Goal: Information Seeking & Learning: Learn about a topic

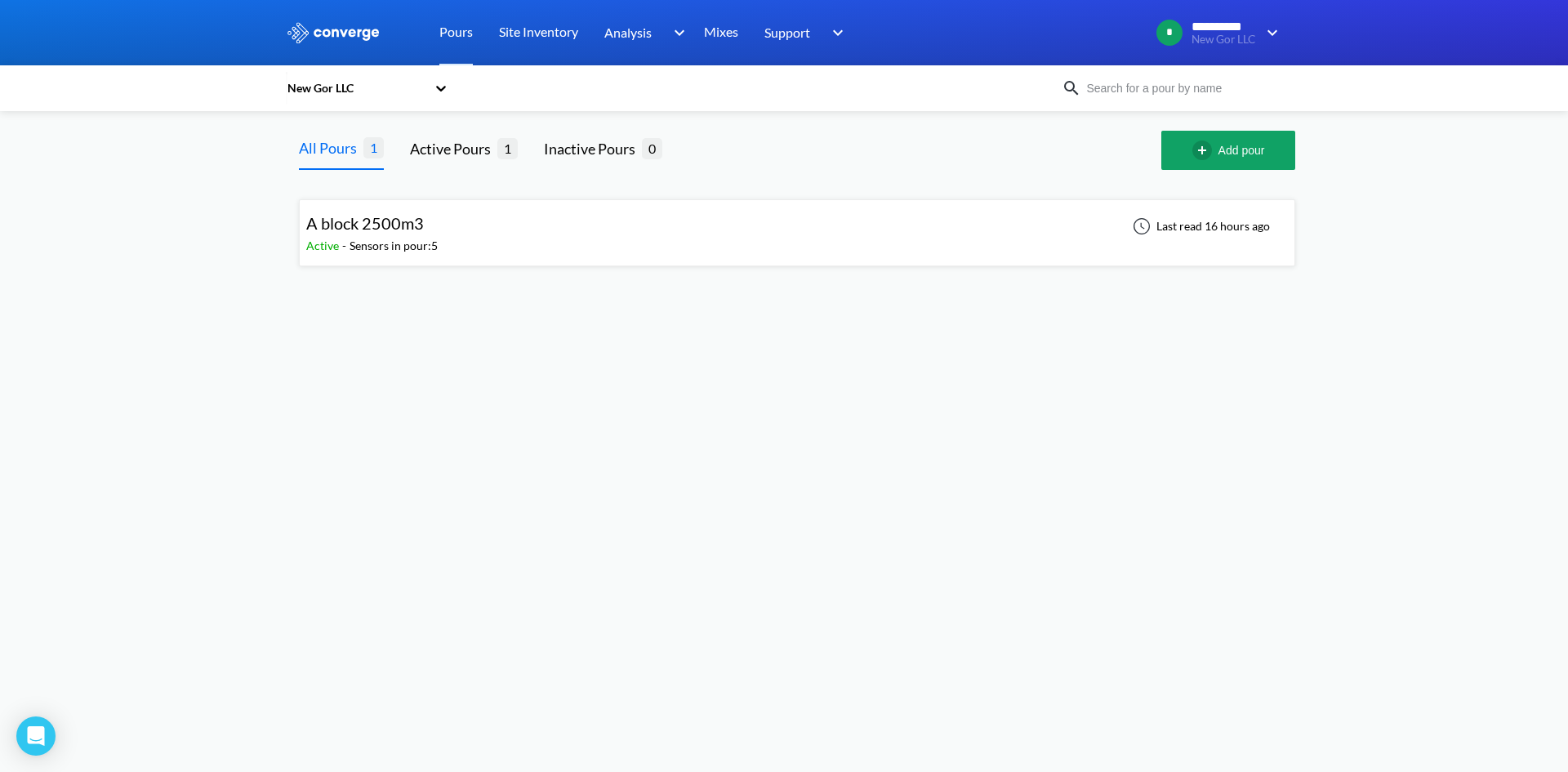
click at [383, 226] on span "A block 2500m3" at bounding box center [365, 223] width 118 height 20
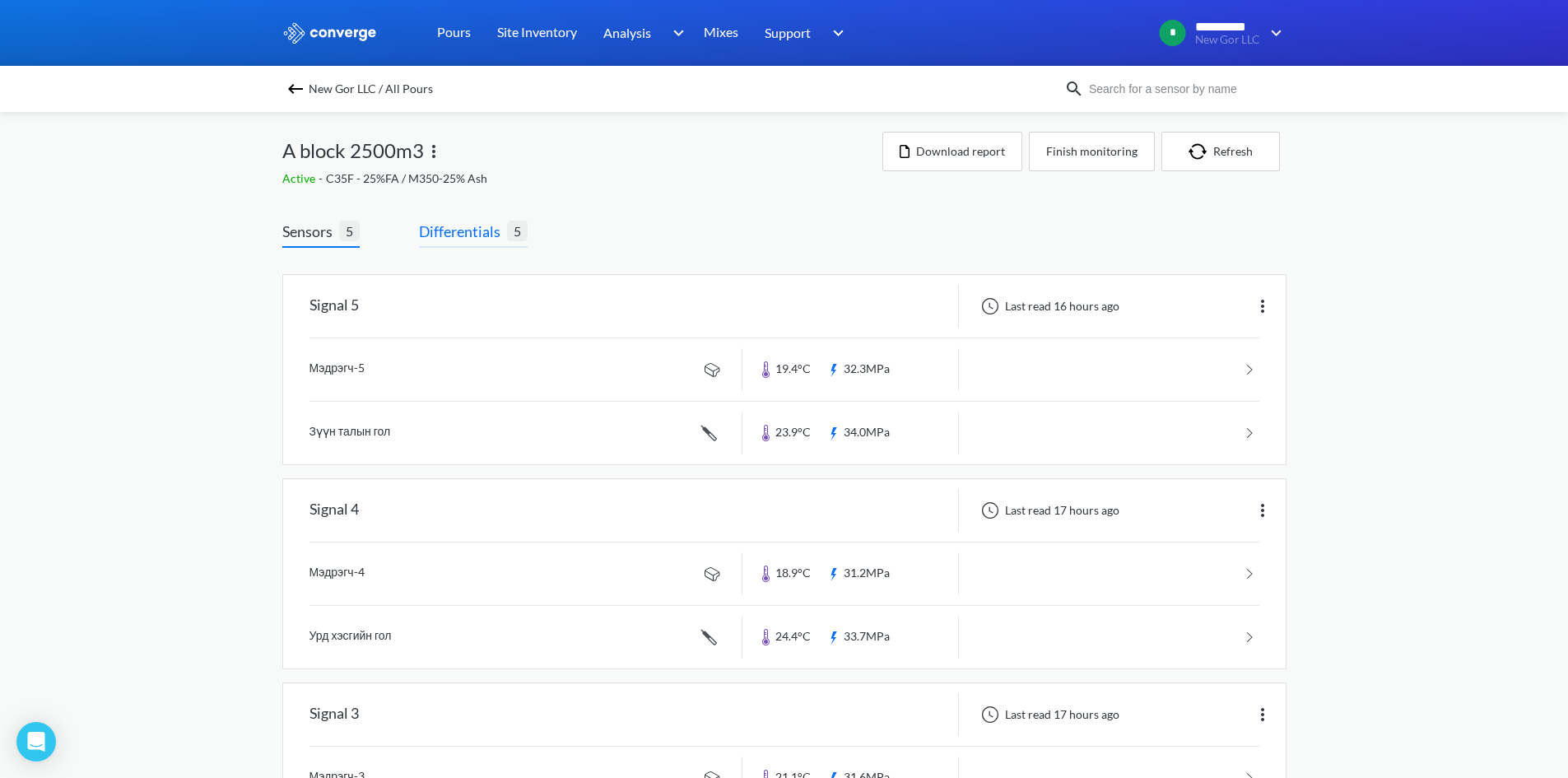
click at [476, 234] on span "Differentials" at bounding box center [463, 231] width 88 height 23
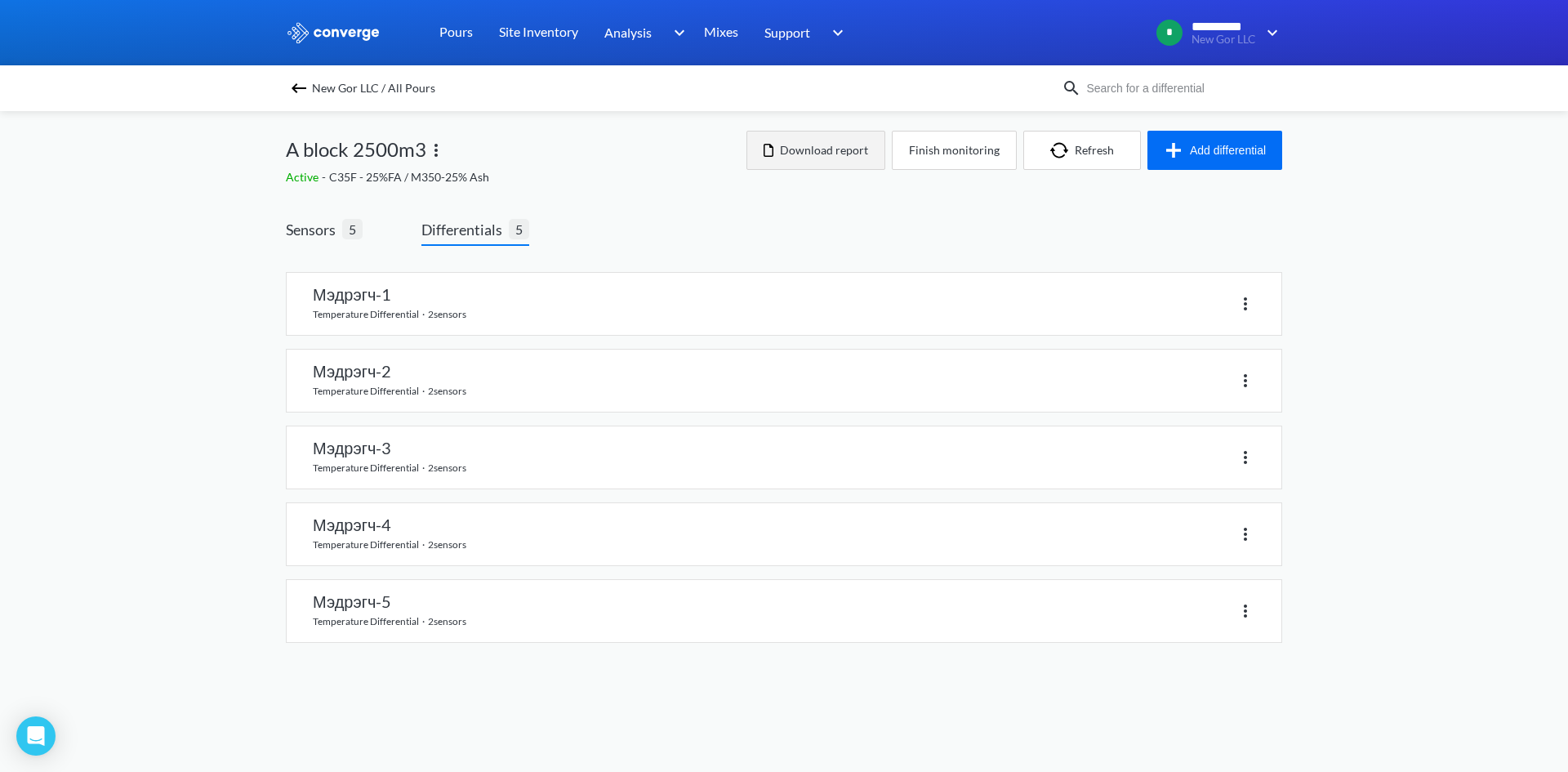
click at [827, 151] on button "Download report" at bounding box center [815, 150] width 139 height 39
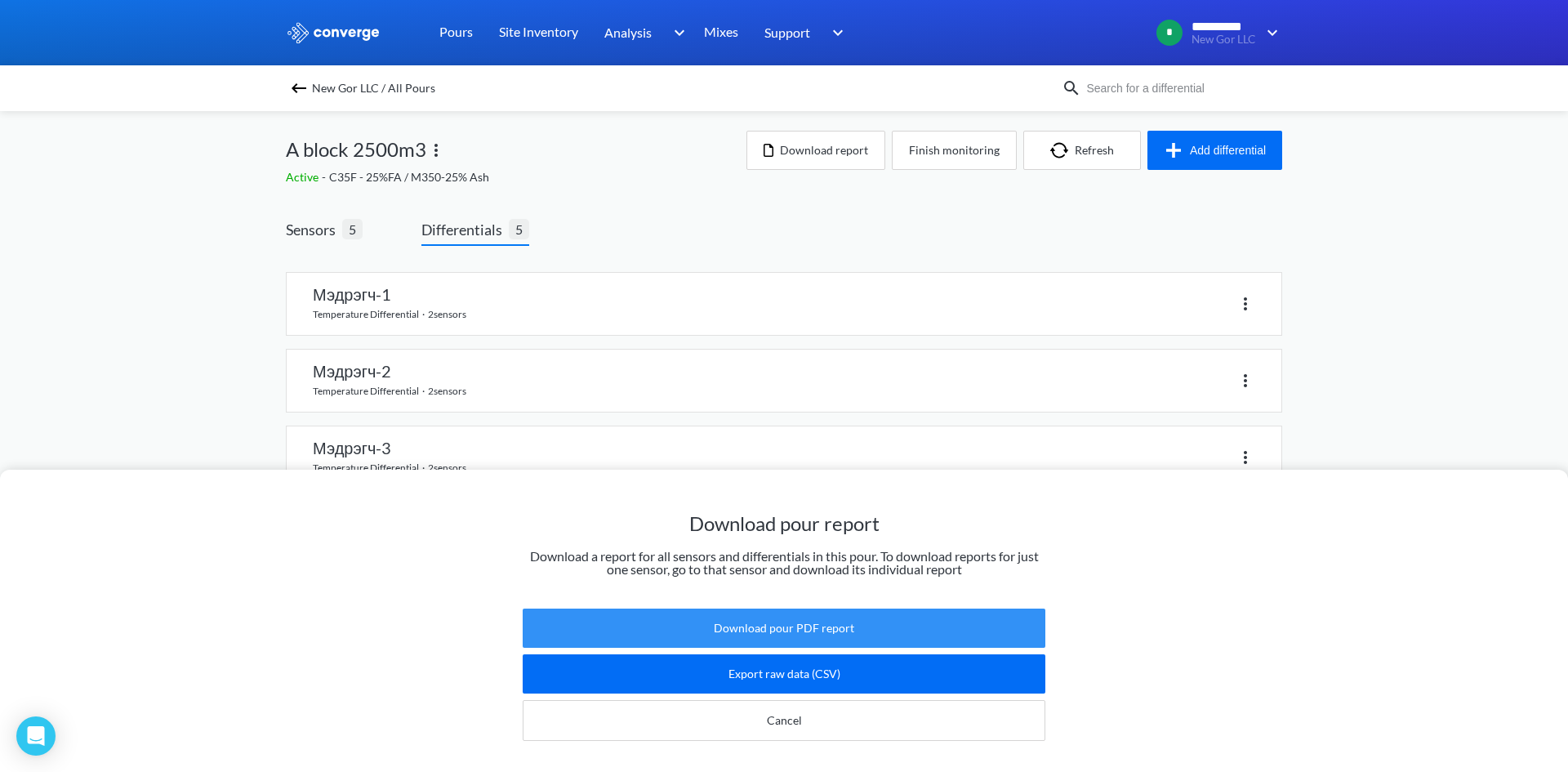
click at [848, 610] on button "Download pour PDF report" at bounding box center [784, 628] width 523 height 39
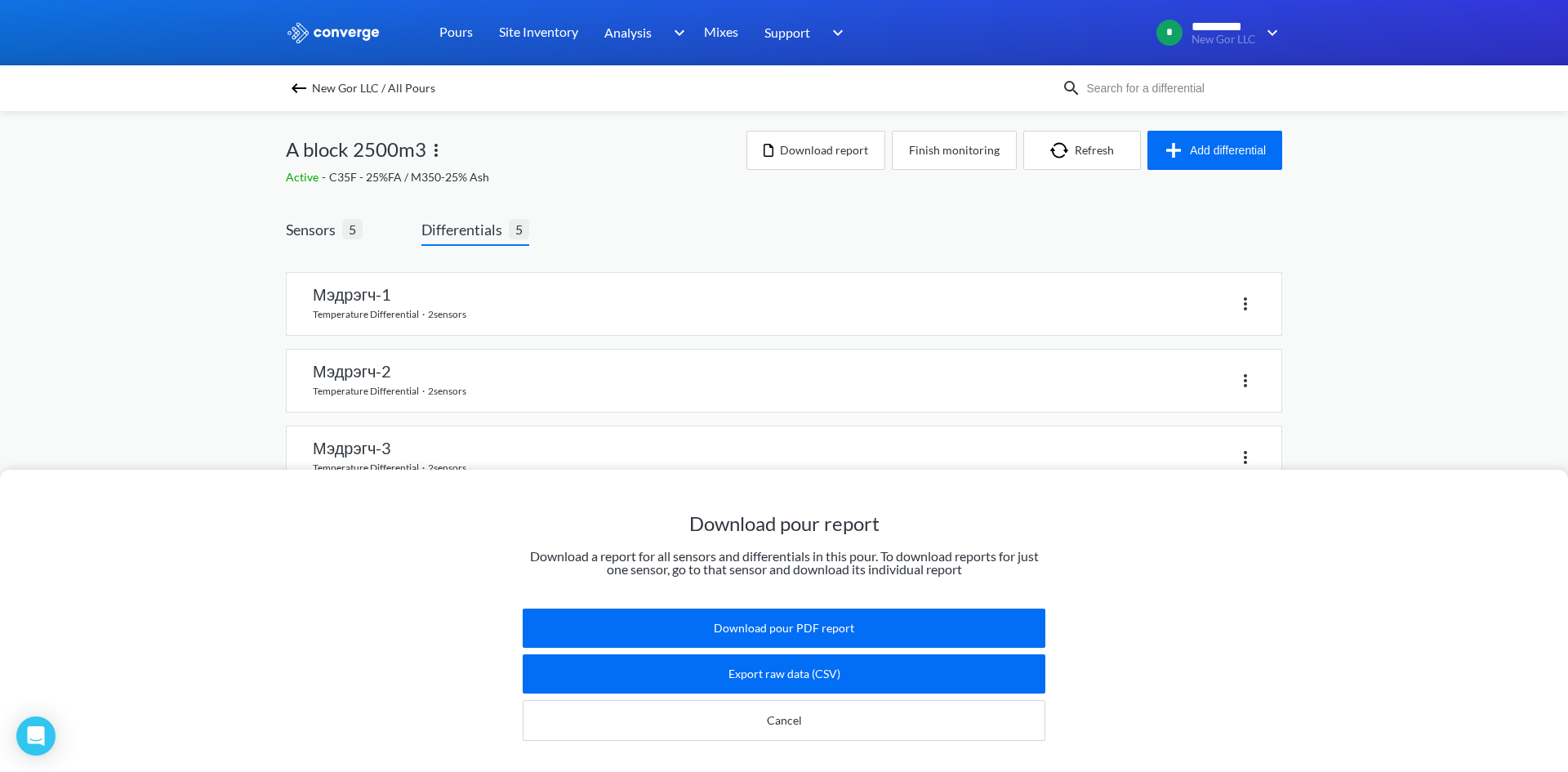
click at [965, 146] on div "Download pour report Download a report for all sensors and differentials in thi…" at bounding box center [784, 386] width 1568 height 772
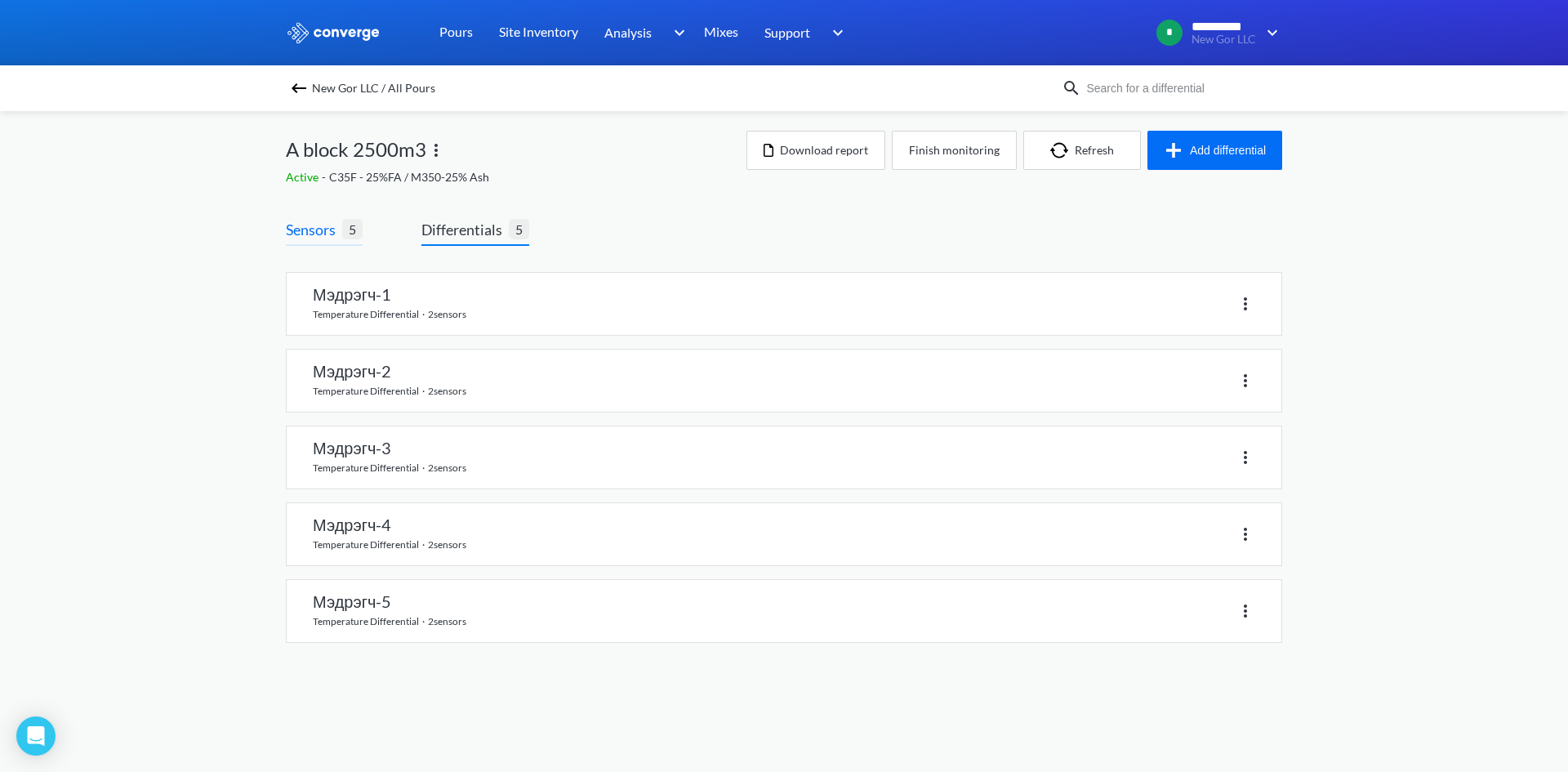
click at [309, 229] on span "Sensors" at bounding box center [314, 229] width 57 height 23
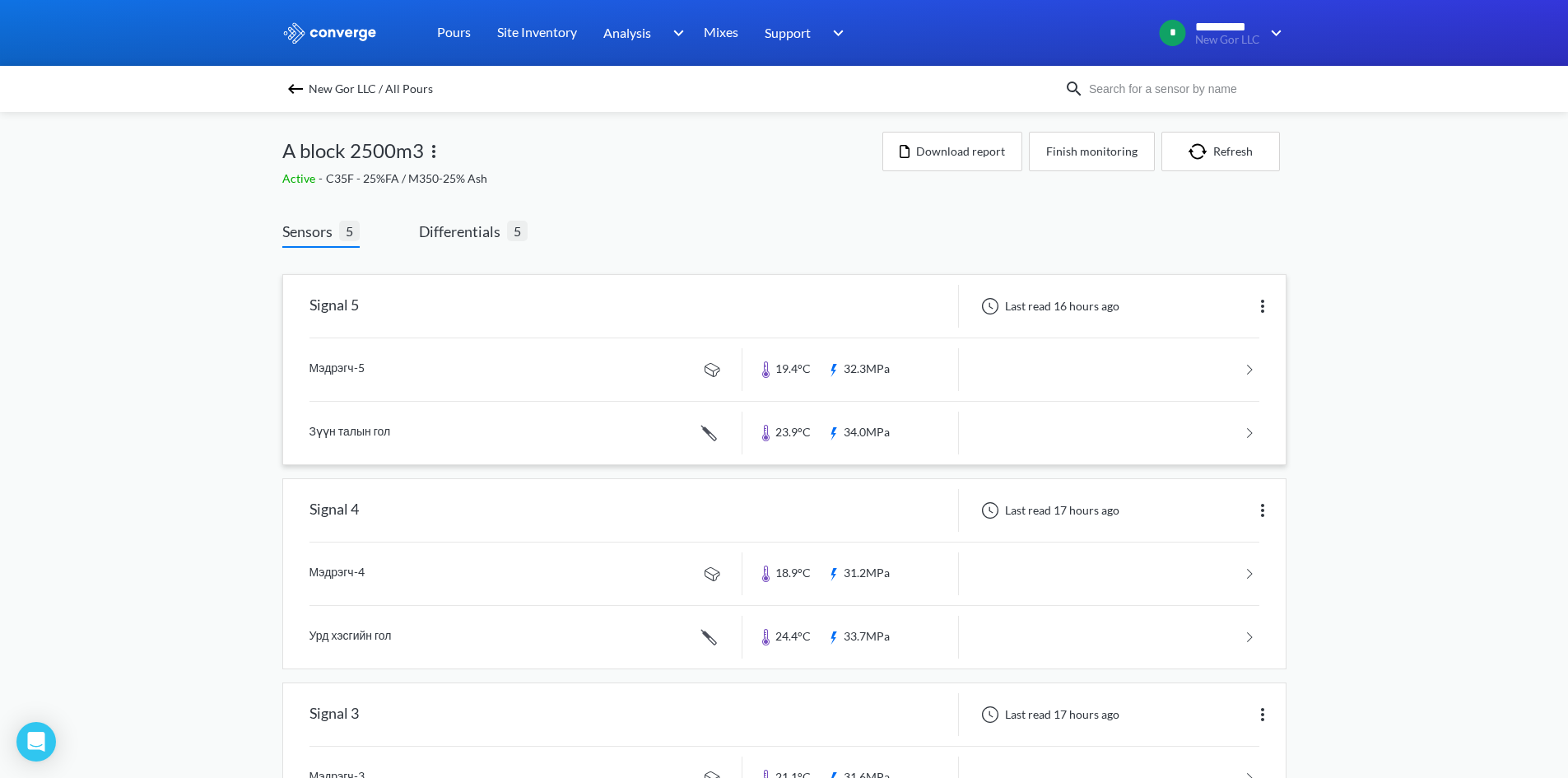
click at [1246, 366] on link at bounding box center [785, 369] width 950 height 62
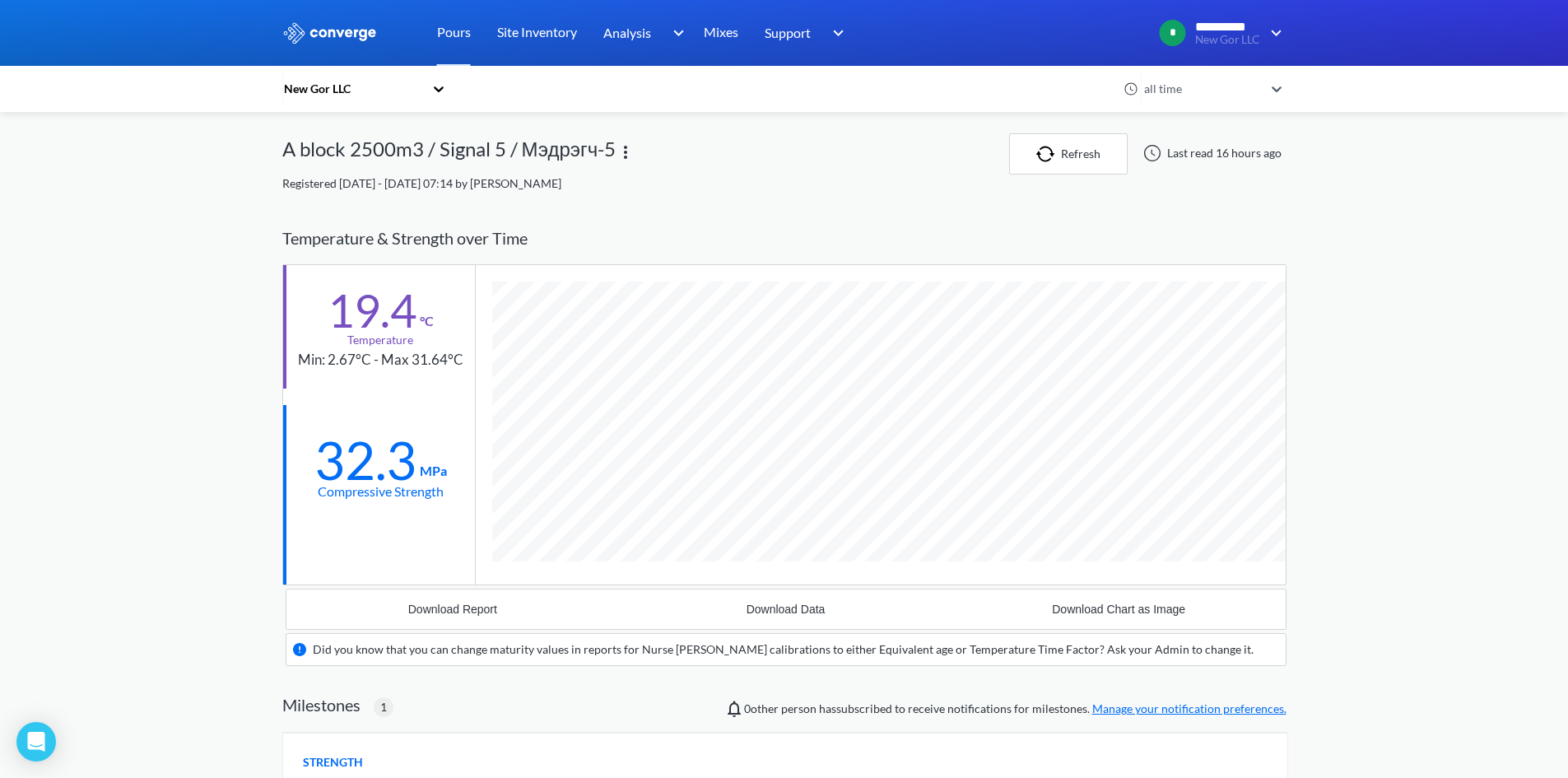
click at [445, 88] on icon at bounding box center [438, 89] width 17 height 17
click at [345, 127] on div "New Gor LLC" at bounding box center [365, 133] width 165 height 32
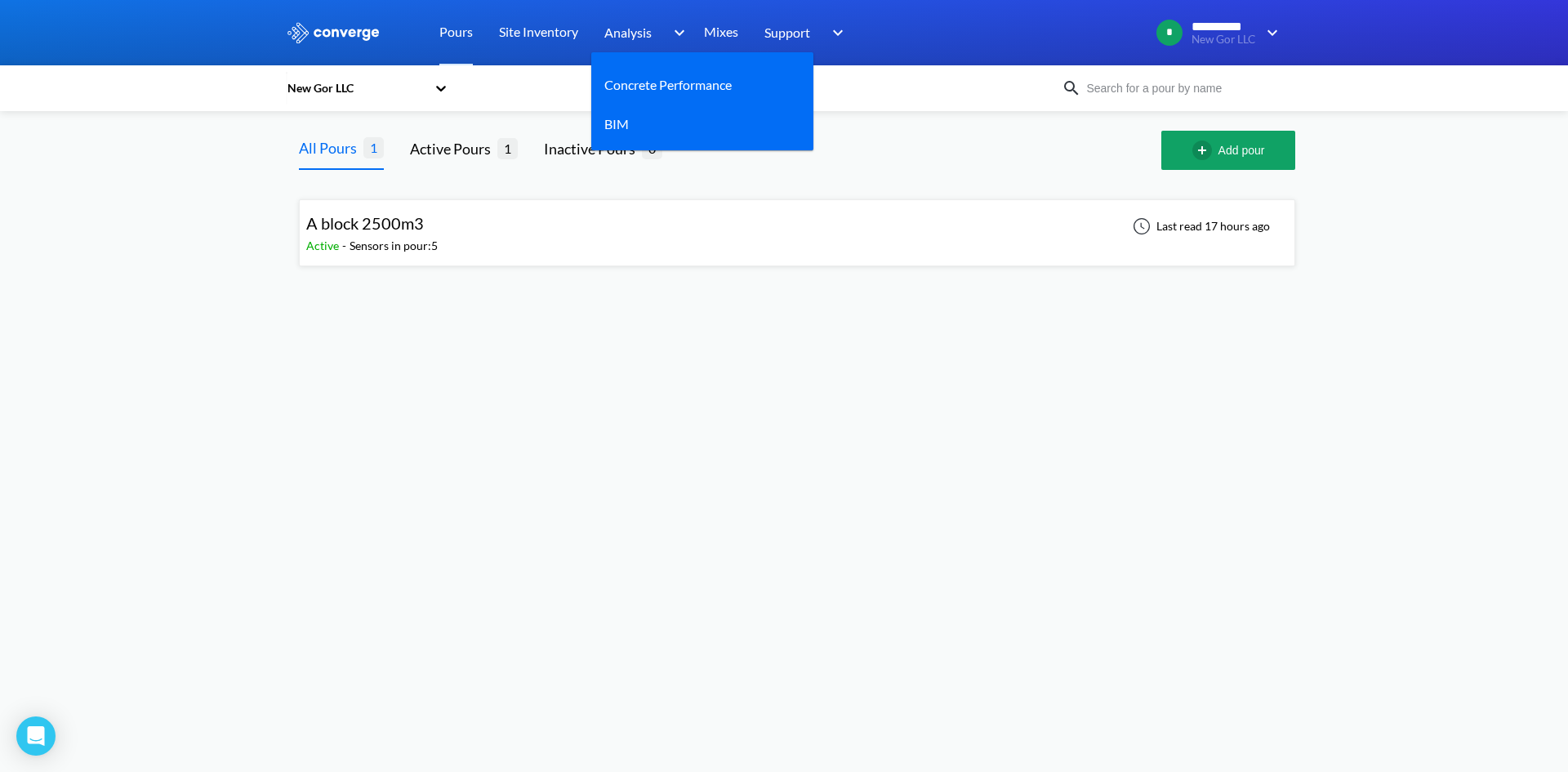
click at [635, 28] on span "Analysis" at bounding box center [628, 31] width 47 height 20
click at [648, 86] on link "Concrete Performance" at bounding box center [668, 84] width 127 height 20
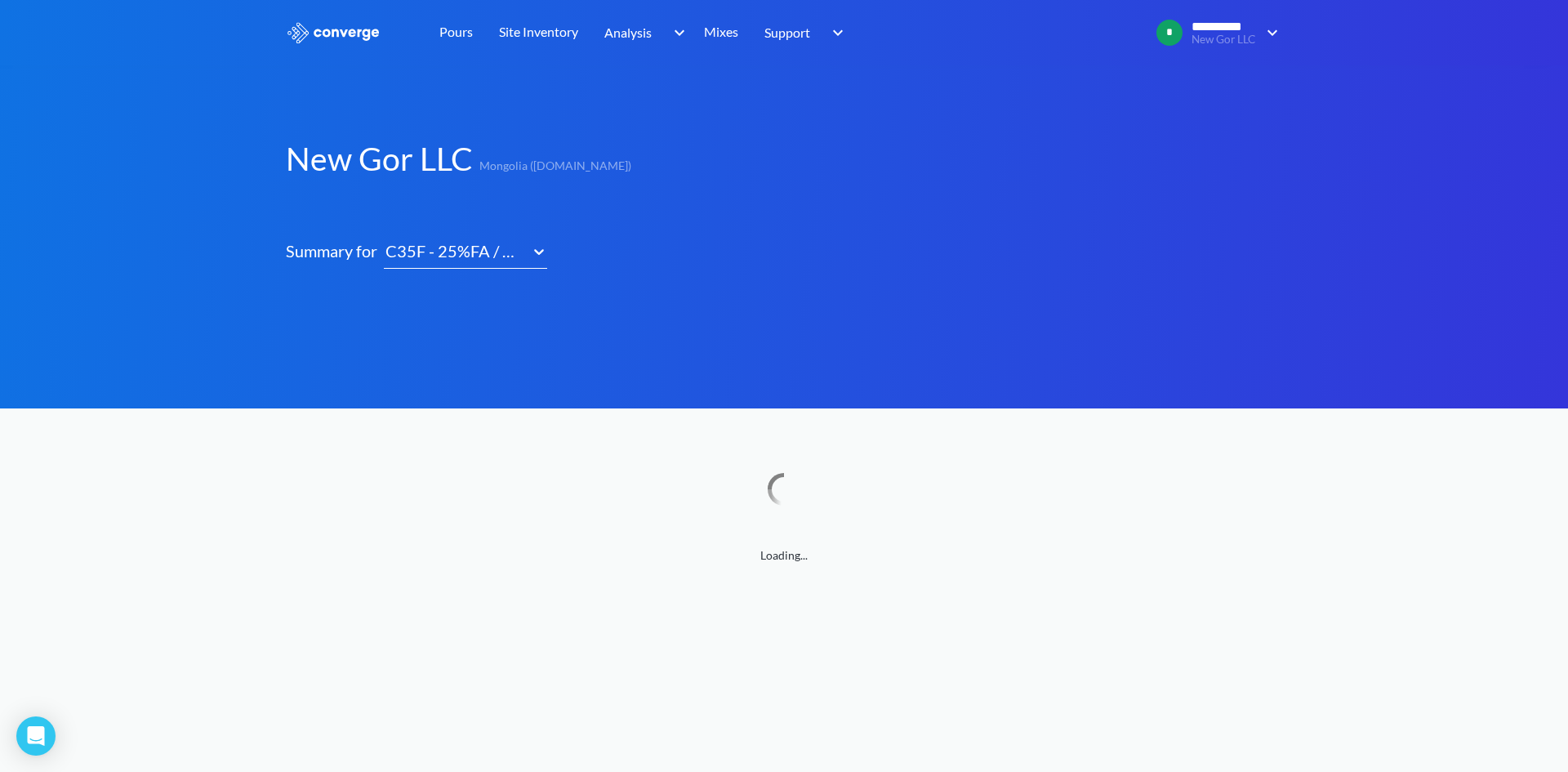
click at [472, 254] on div "C35F - 25%FA / M350-25% Ash" at bounding box center [454, 251] width 140 height 25
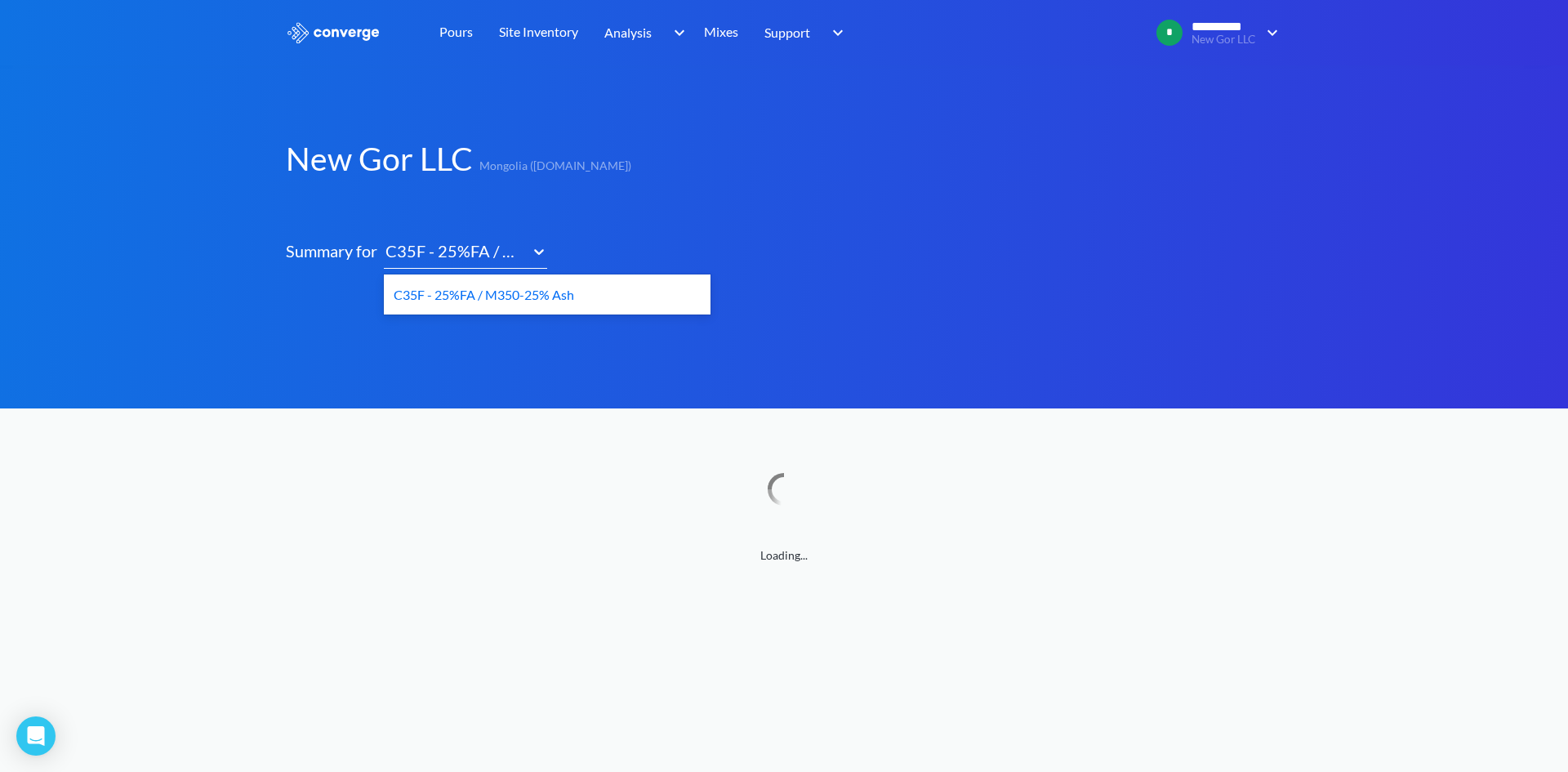
click at [477, 289] on div "C35F - 25%FA / M350-25% Ash" at bounding box center [547, 295] width 327 height 33
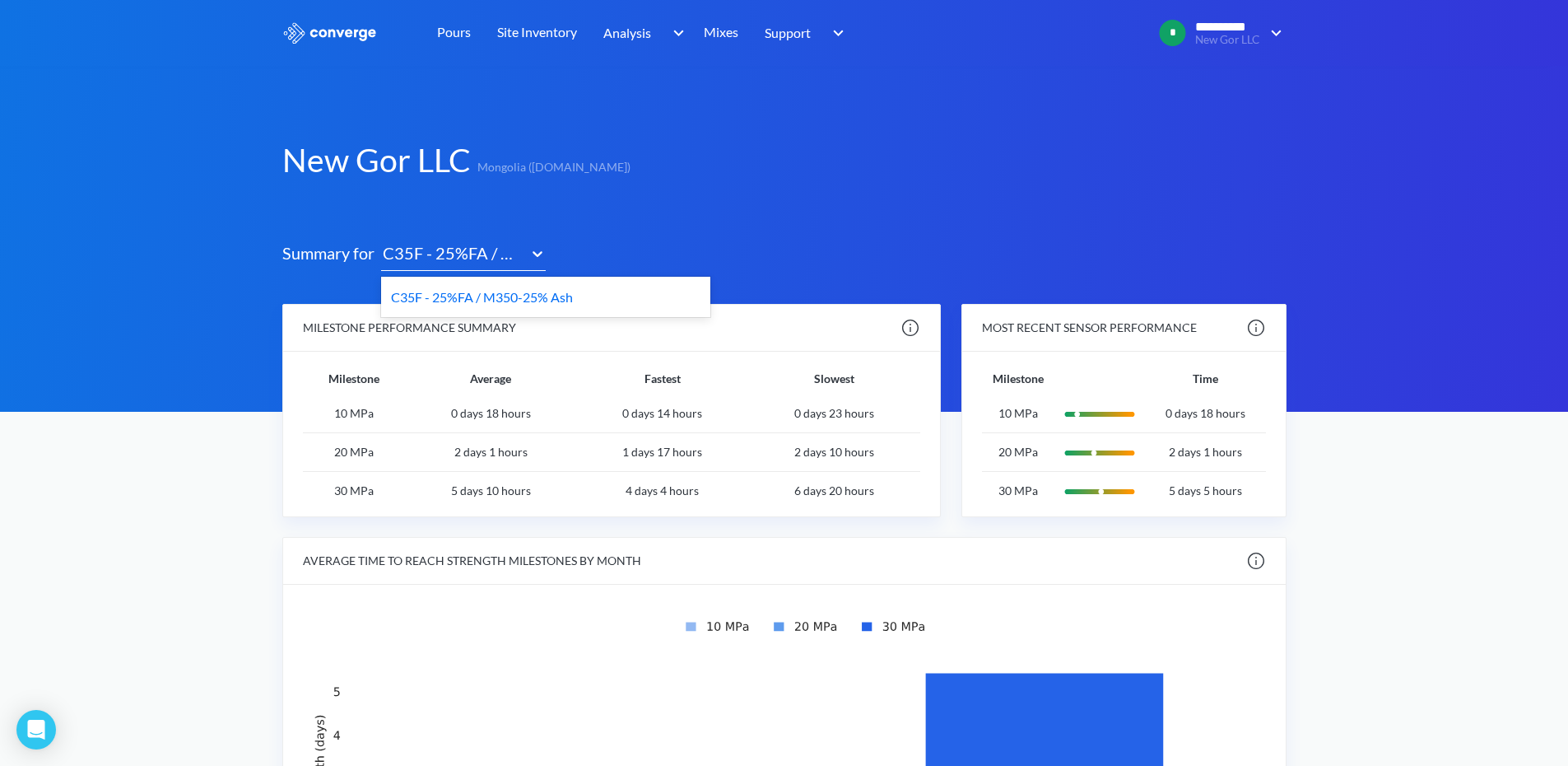
click at [538, 250] on icon at bounding box center [537, 253] width 17 height 17
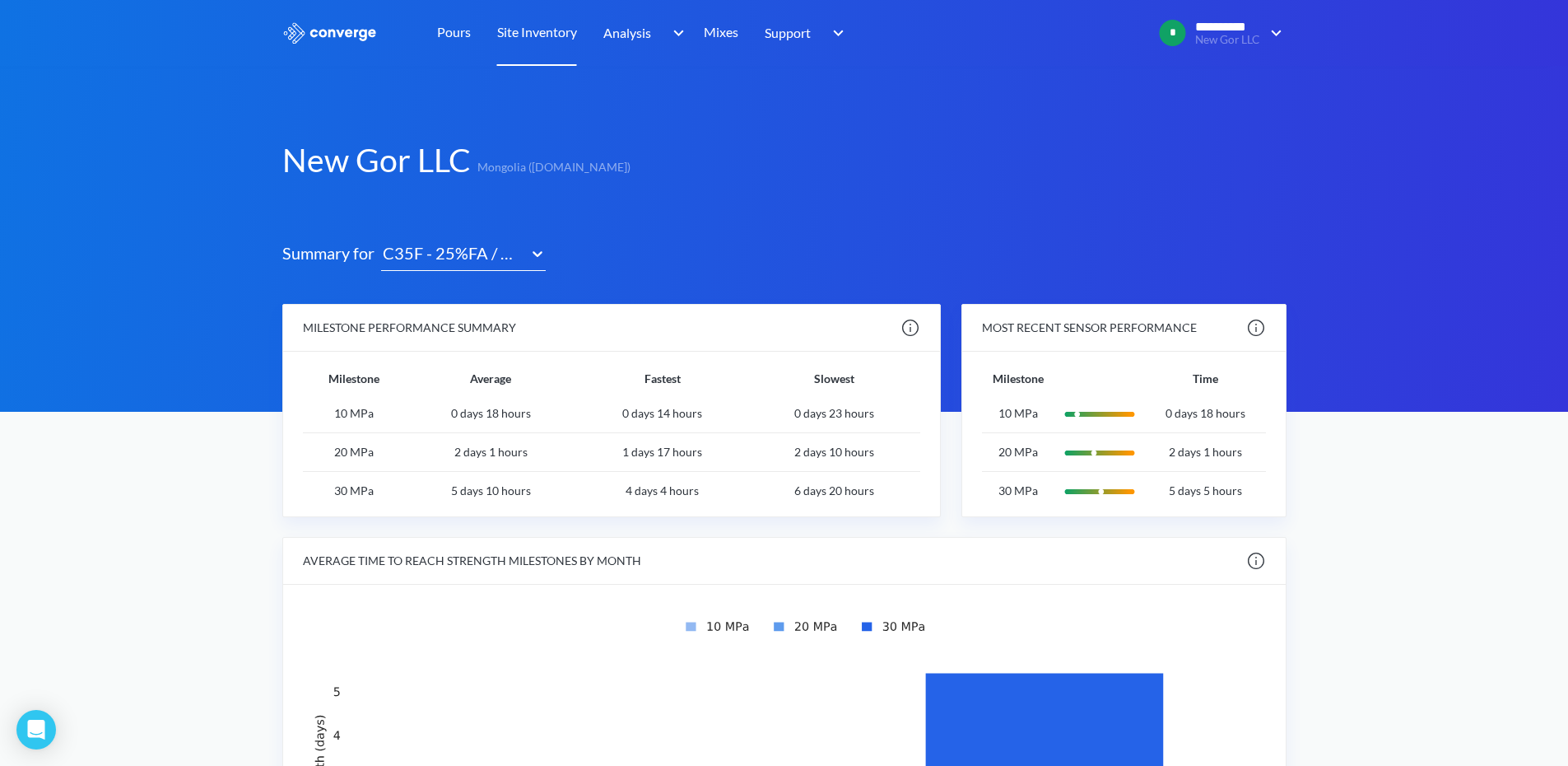
click at [514, 30] on link "Site Inventory" at bounding box center [536, 33] width 80 height 66
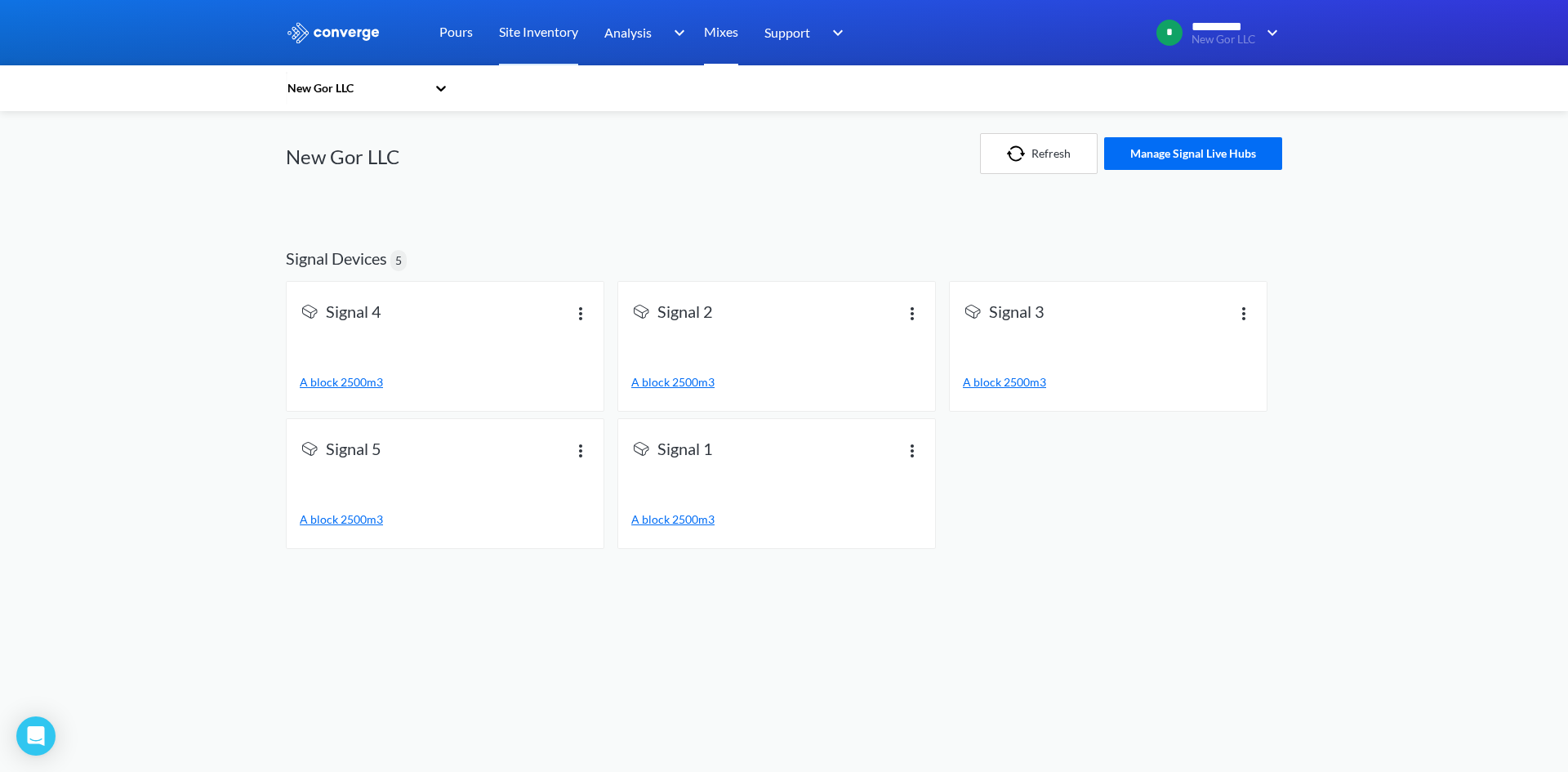
click at [711, 31] on link "Mixes" at bounding box center [720, 32] width 34 height 65
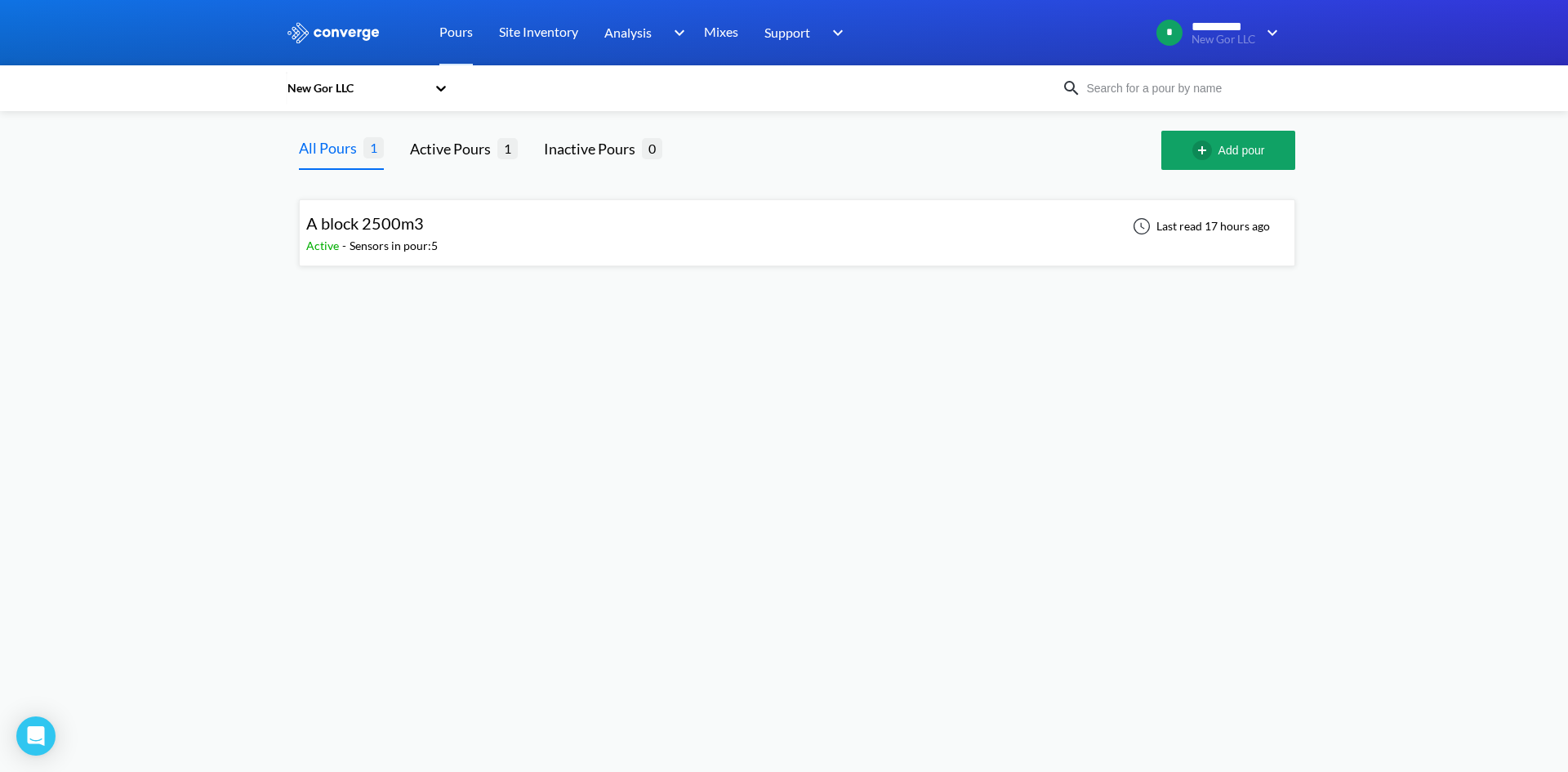
click at [376, 232] on span "A block 2500m3" at bounding box center [365, 223] width 118 height 20
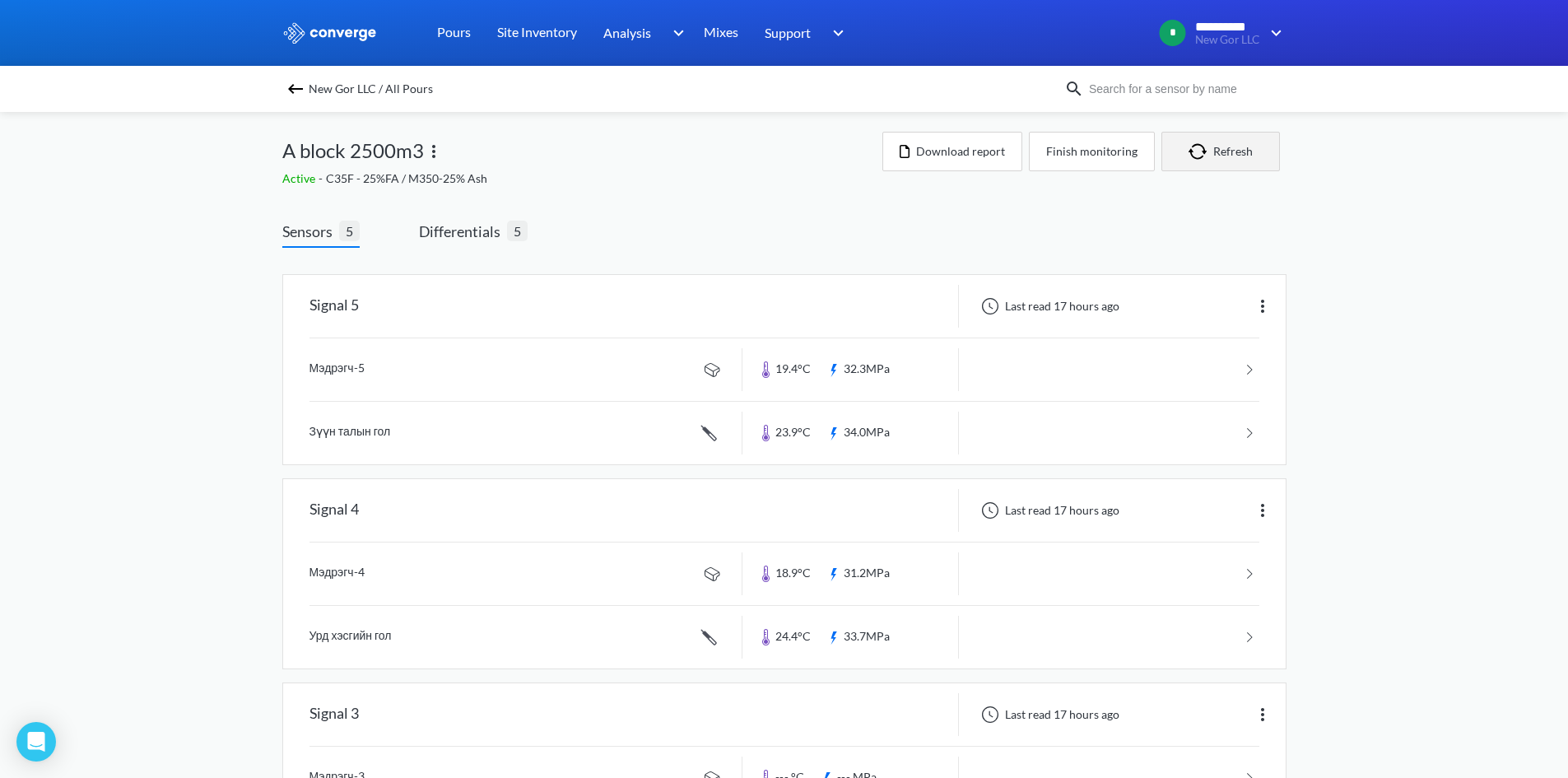
click at [1193, 143] on img "button" at bounding box center [1201, 151] width 25 height 17
click at [788, 372] on link at bounding box center [785, 369] width 950 height 62
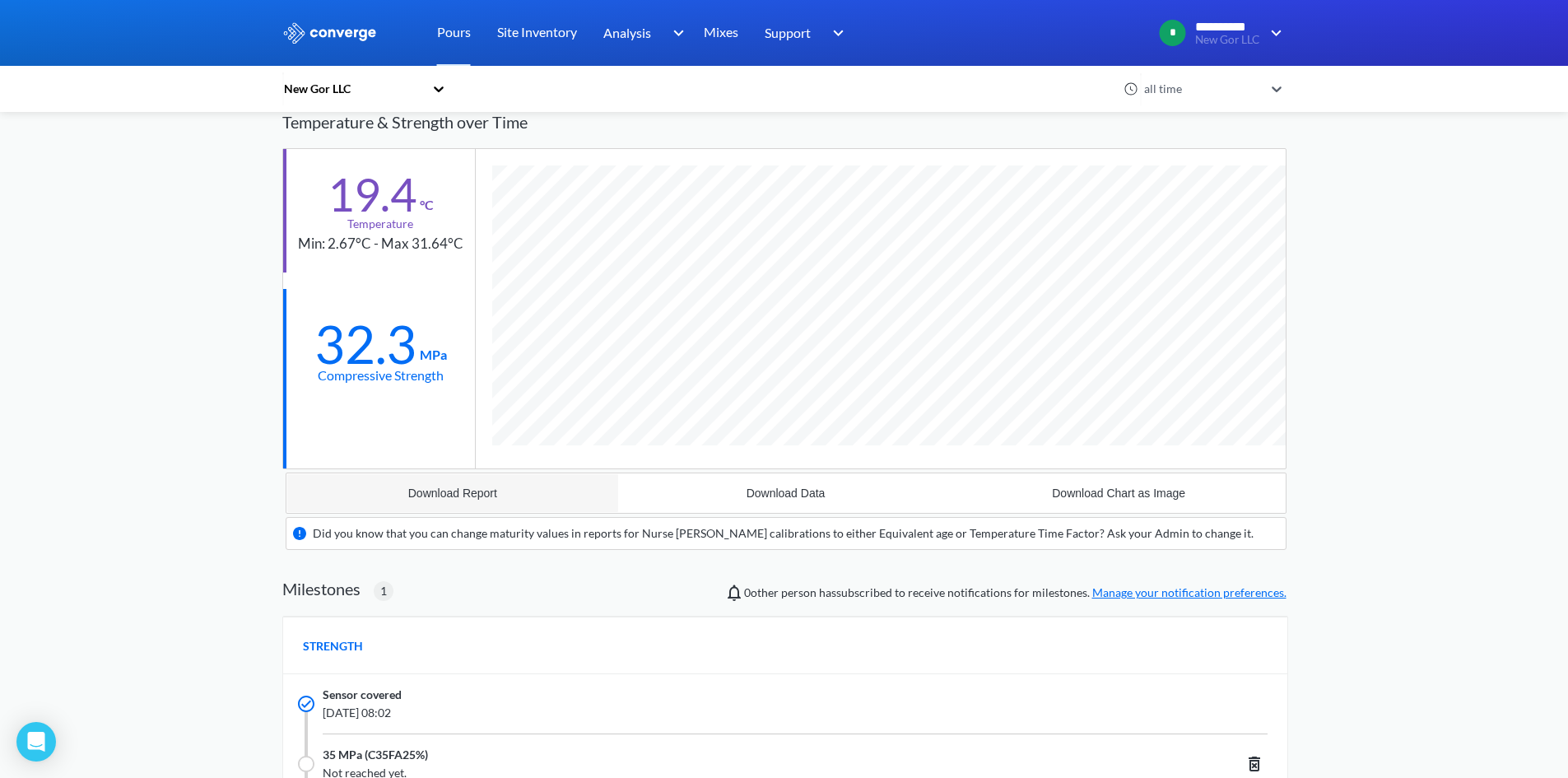
scroll to position [18, 0]
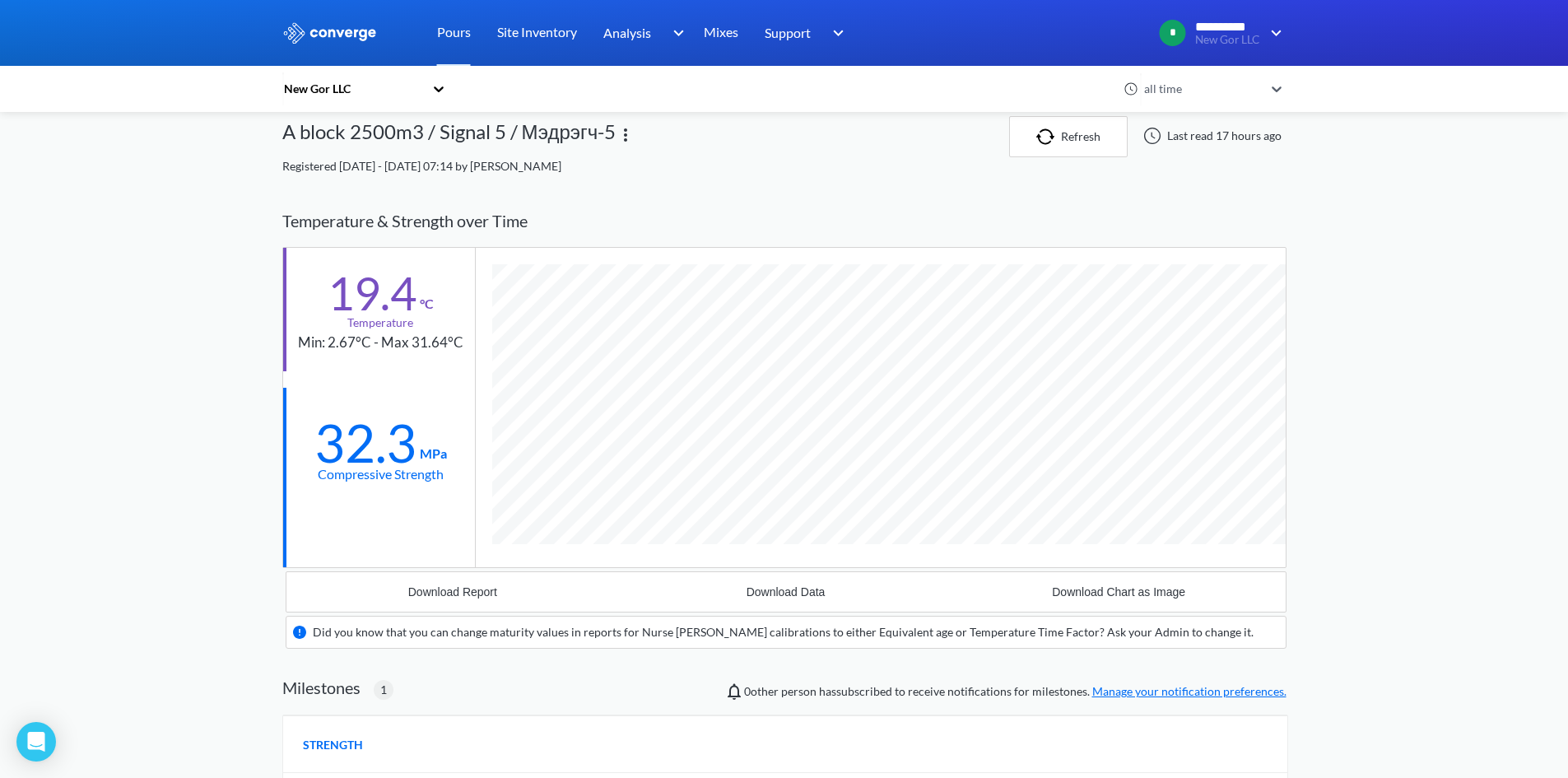
click at [1448, 424] on div "**********" at bounding box center [784, 627] width 1568 height 1289
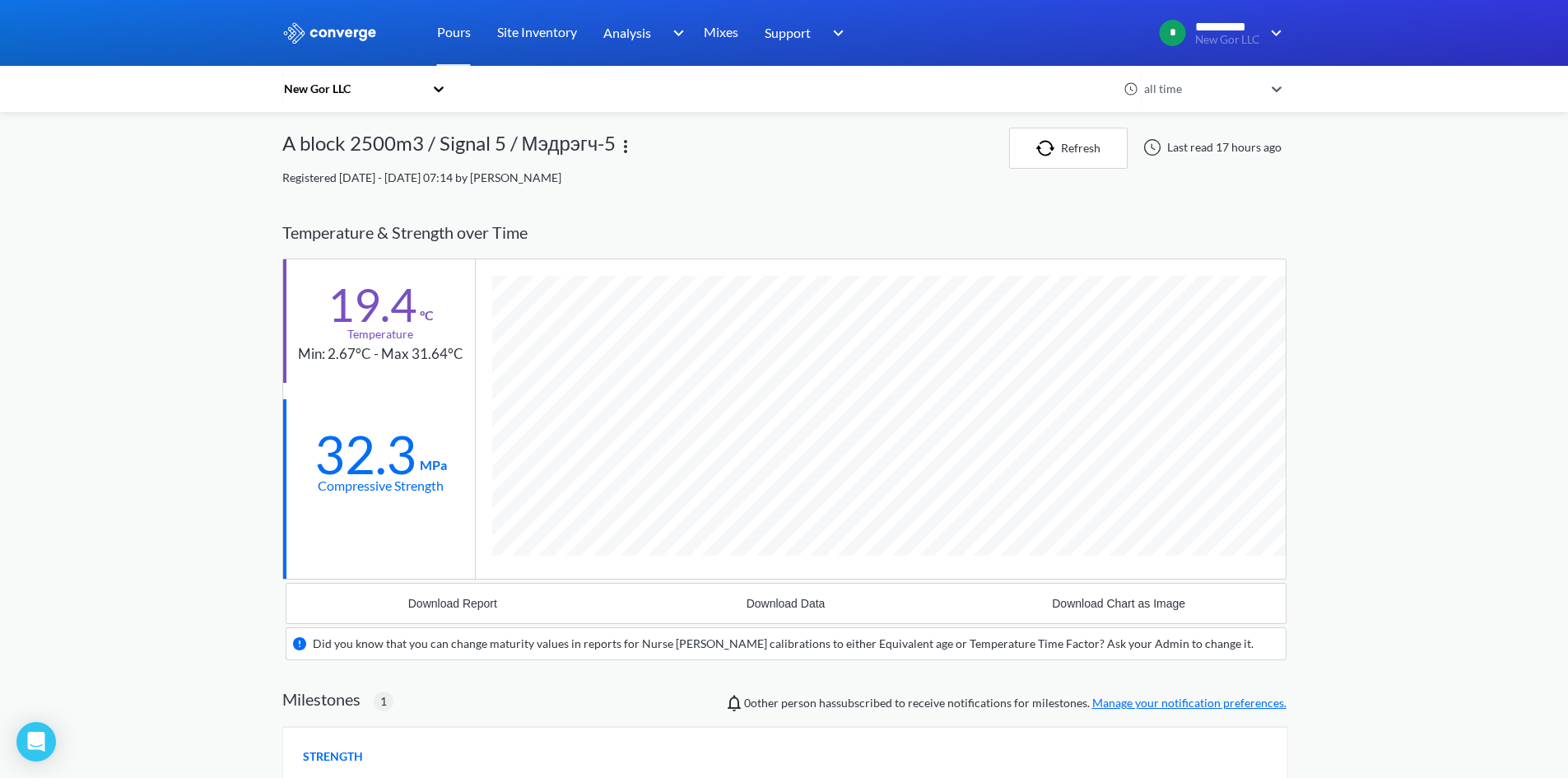
scroll to position [0, 0]
